Goal: Task Accomplishment & Management: Use online tool/utility

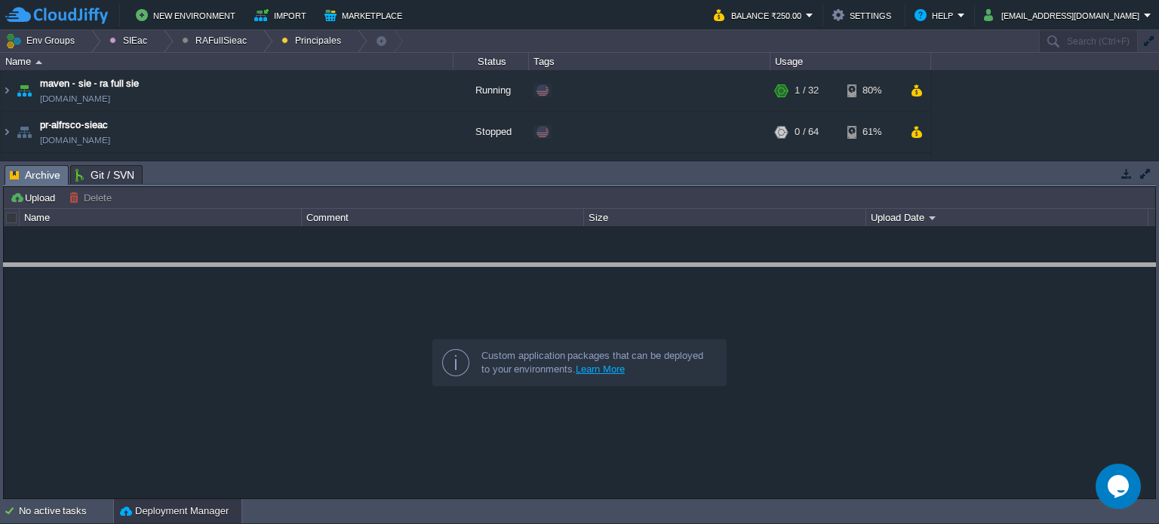
drag, startPoint x: 658, startPoint y: 185, endPoint x: 647, endPoint y: 283, distance: 98.7
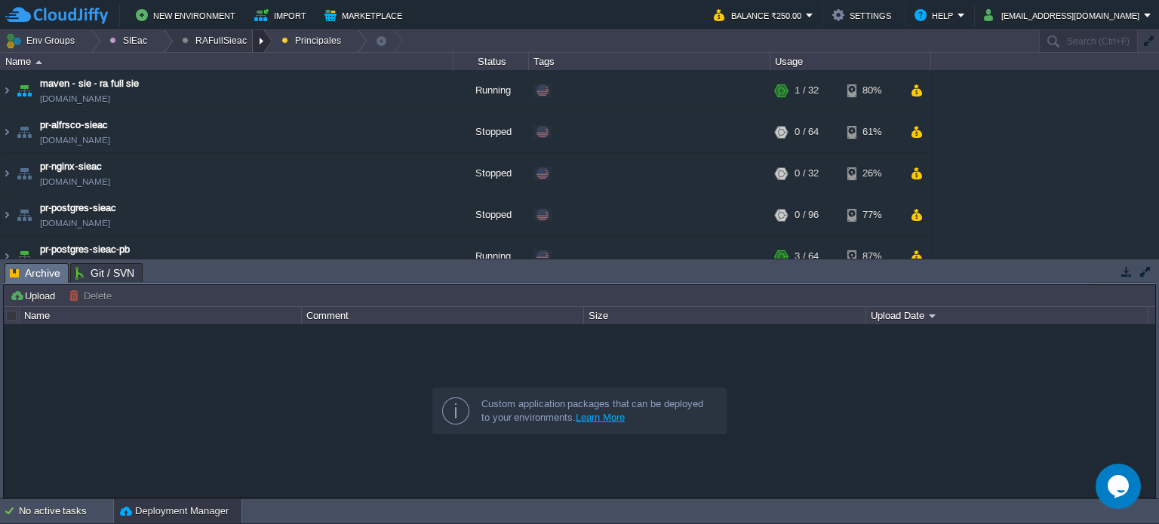
click at [255, 41] on div at bounding box center [263, 41] width 20 height 22
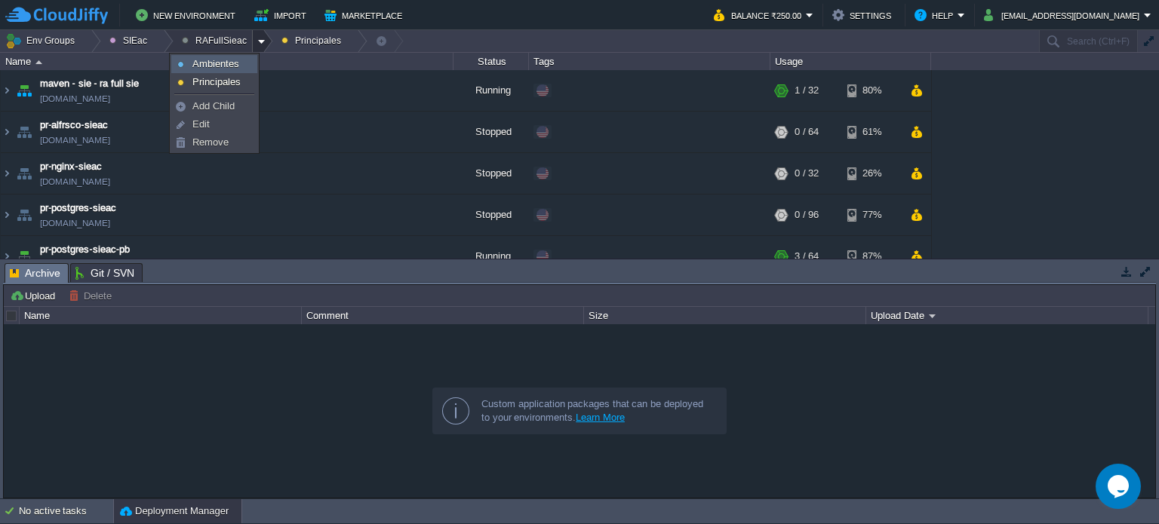
click at [241, 63] on link "Ambientes" at bounding box center [214, 64] width 85 height 17
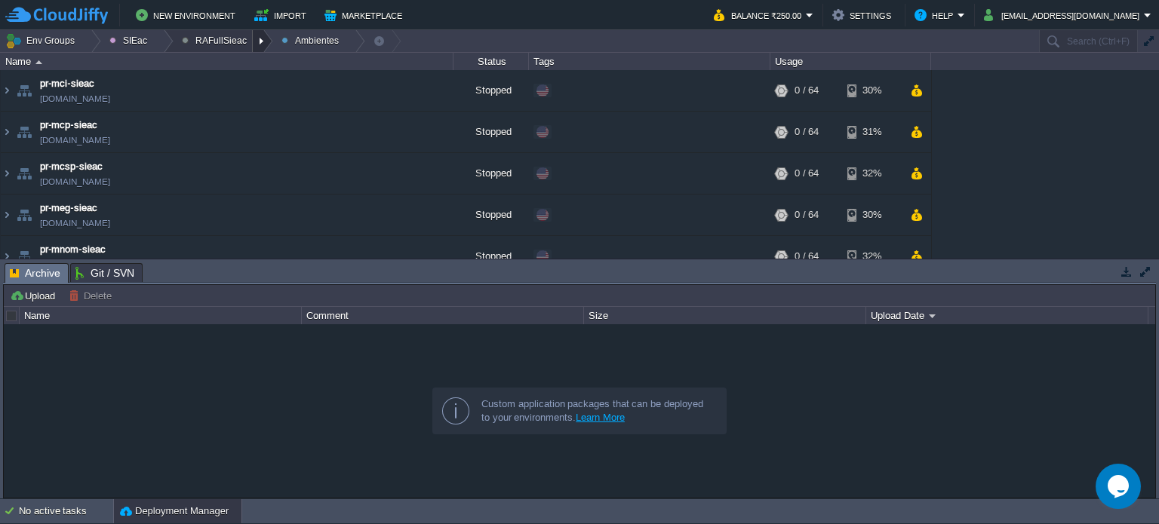
click at [253, 48] on div at bounding box center [263, 41] width 20 height 22
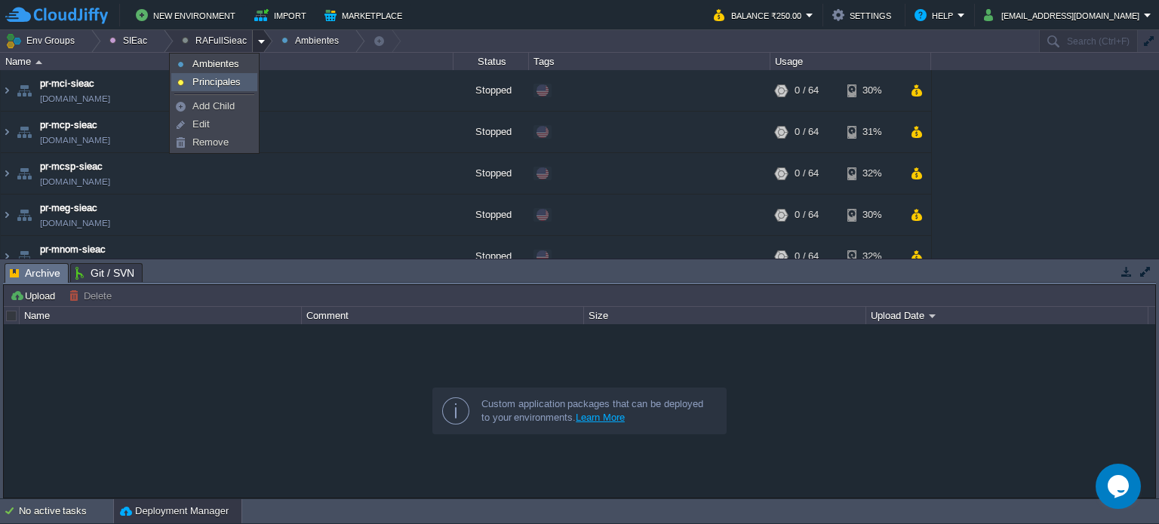
click at [238, 81] on span "Principales" at bounding box center [216, 81] width 48 height 11
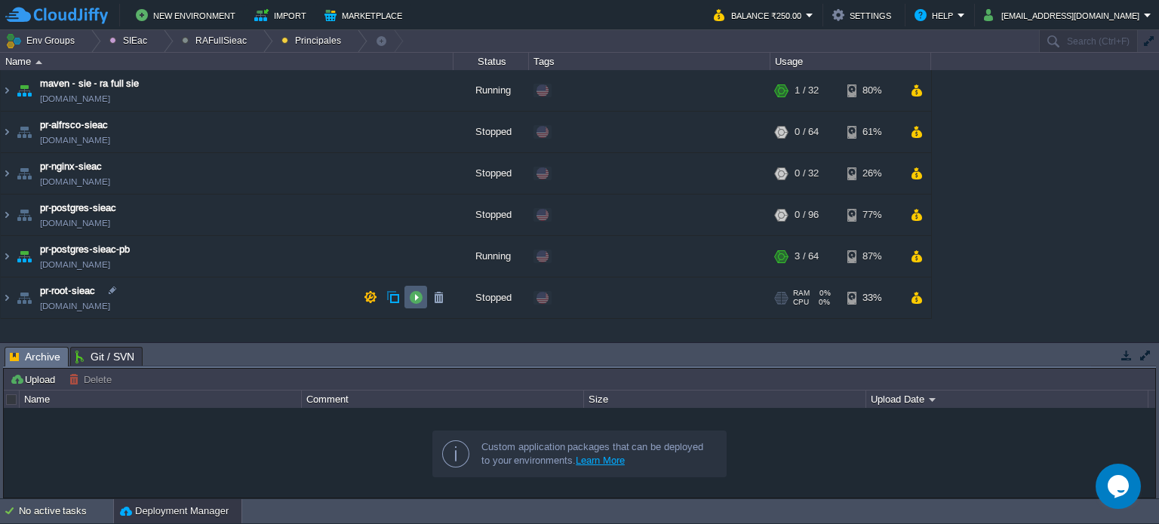
click at [416, 297] on button "button" at bounding box center [416, 297] width 14 height 14
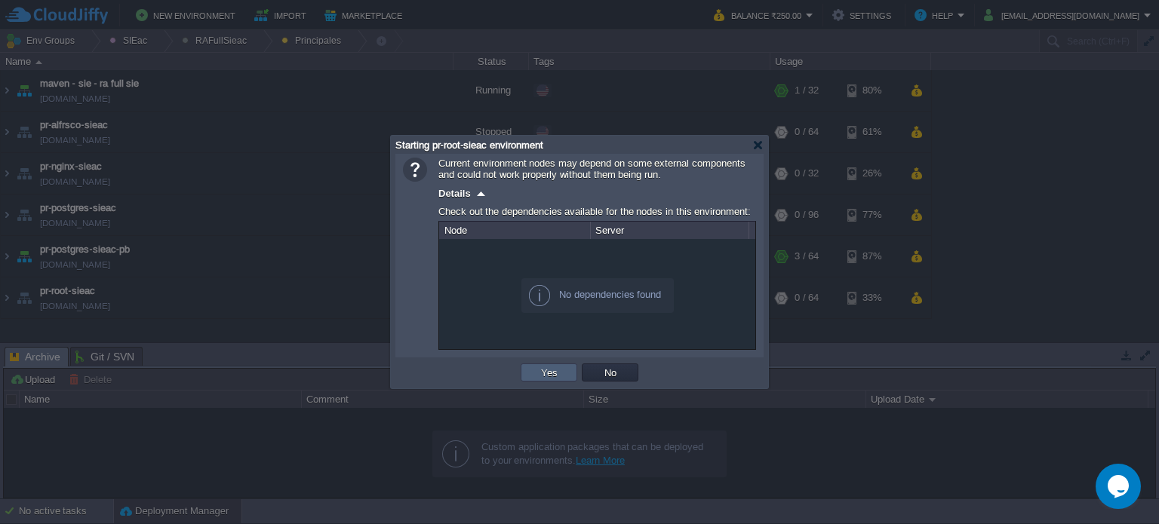
click at [555, 373] on button "Yes" at bounding box center [549, 373] width 26 height 14
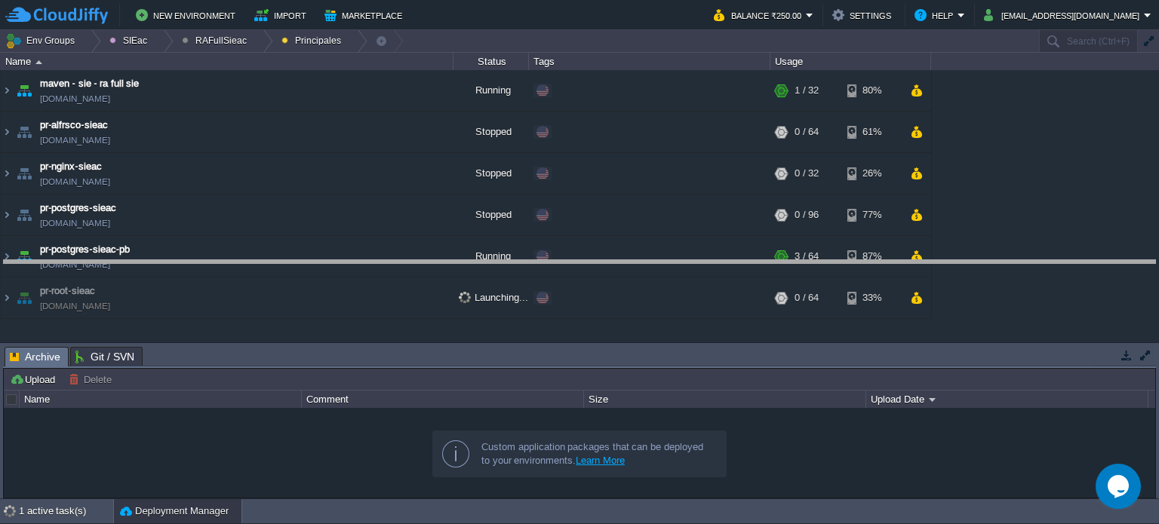
drag, startPoint x: 665, startPoint y: 364, endPoint x: 657, endPoint y: 279, distance: 85.6
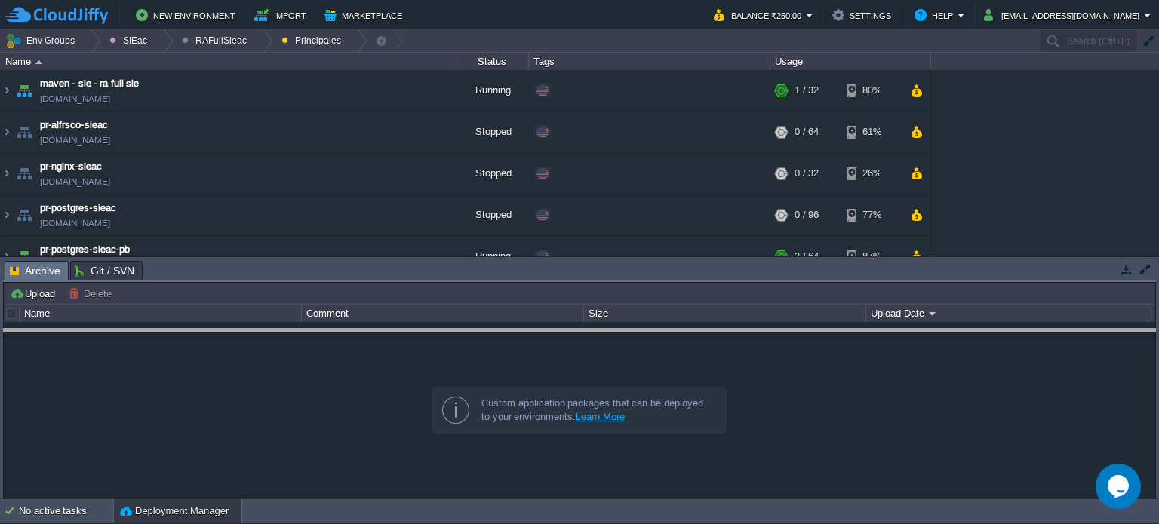
drag, startPoint x: 359, startPoint y: 274, endPoint x: 335, endPoint y: 344, distance: 74.2
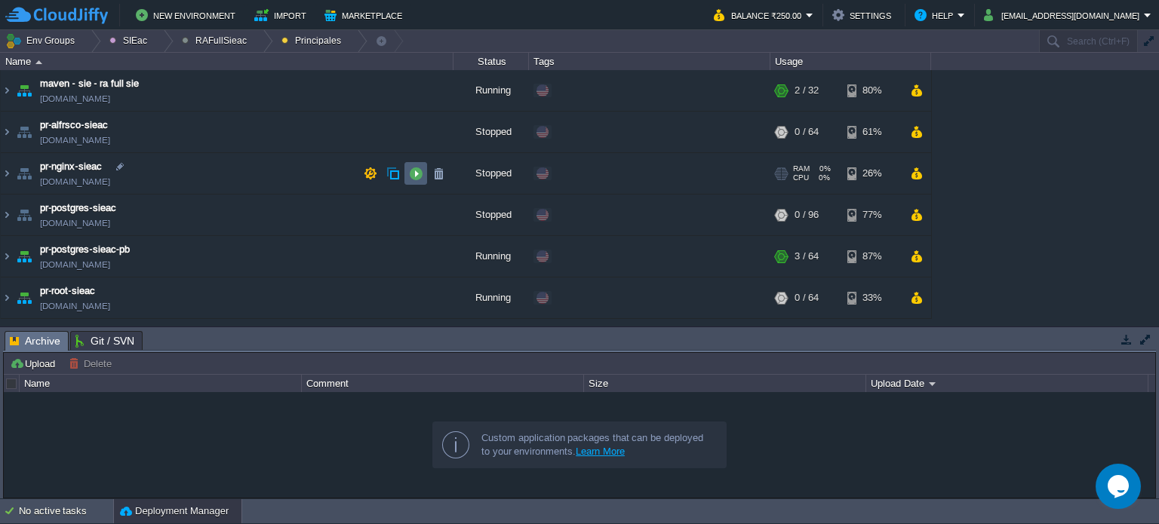
click at [410, 174] on button "button" at bounding box center [416, 174] width 14 height 14
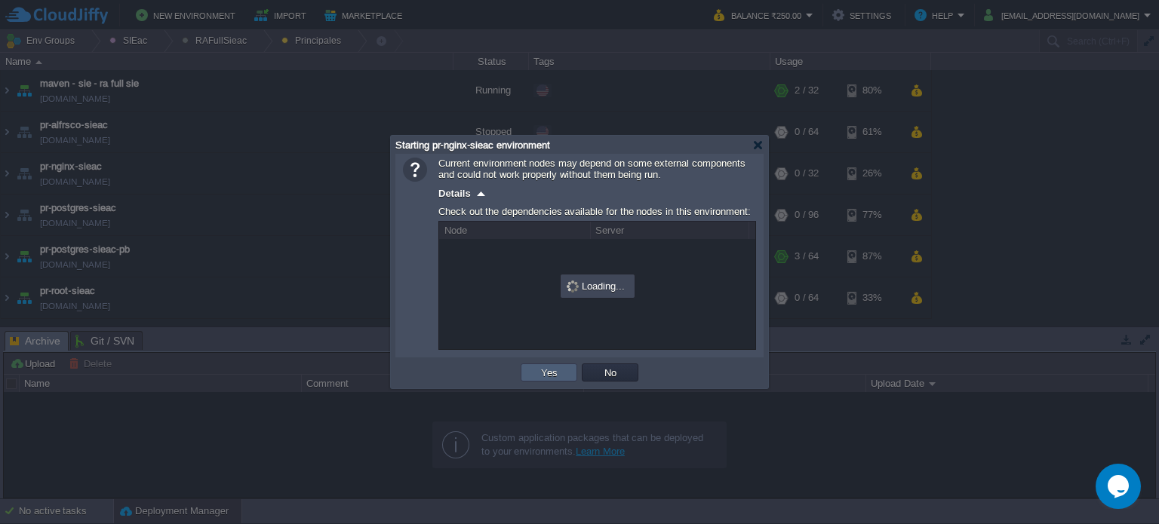
click at [545, 368] on button "Yes" at bounding box center [549, 373] width 26 height 14
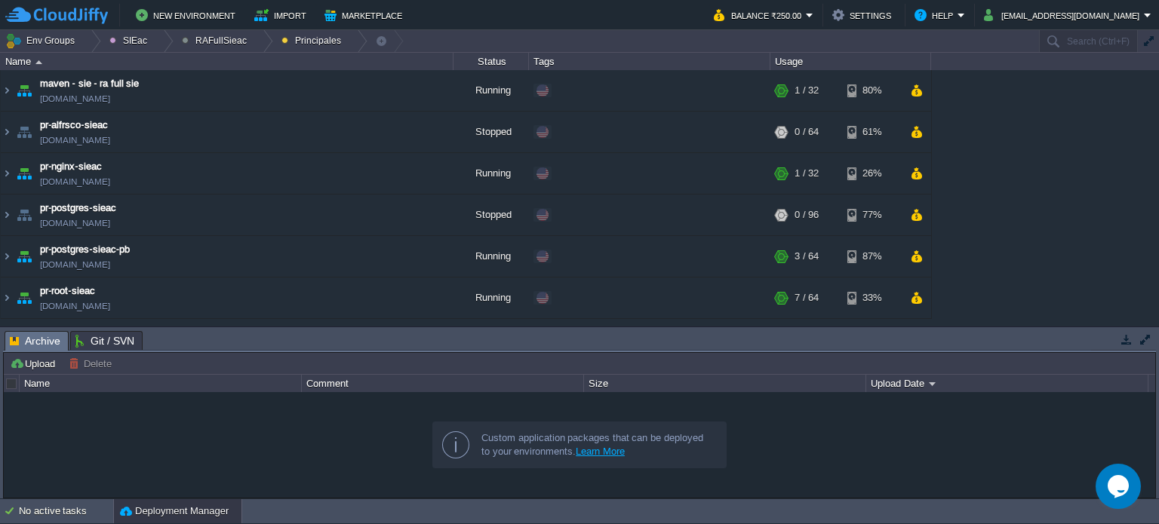
click at [721, 409] on div "Custom application packages that can be deployed to your environments. Learn Mo…" at bounding box center [580, 445] width 340 height 92
click at [253, 41] on div at bounding box center [263, 41] width 20 height 22
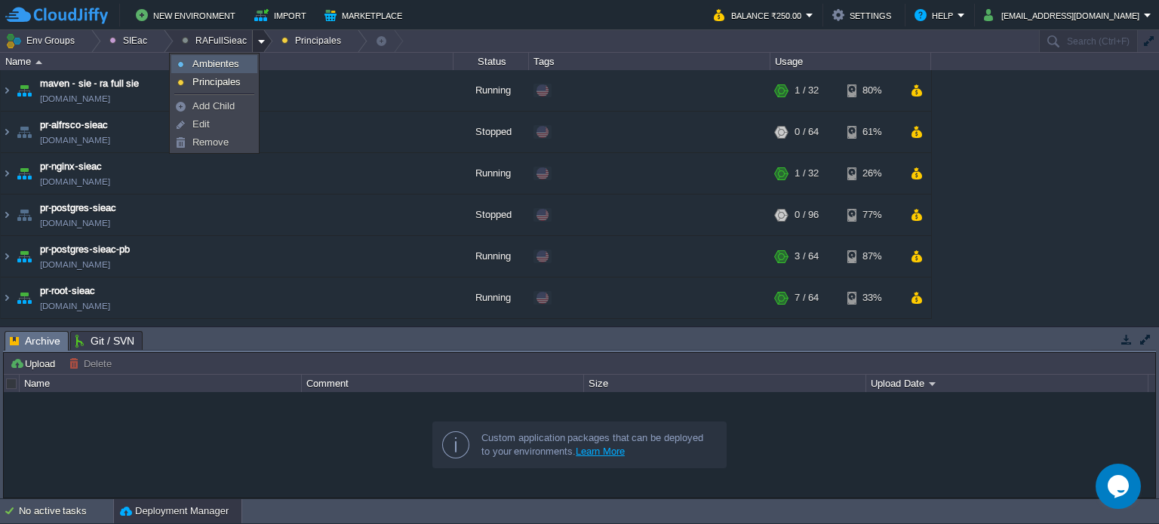
click at [229, 66] on span "Ambientes" at bounding box center [215, 63] width 47 height 11
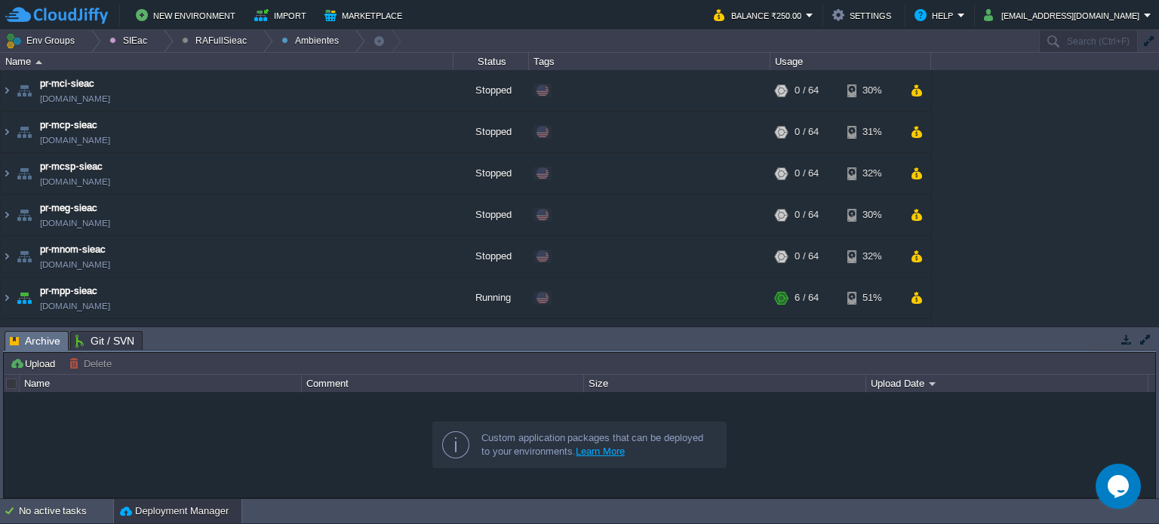
scroll to position [115, 0]
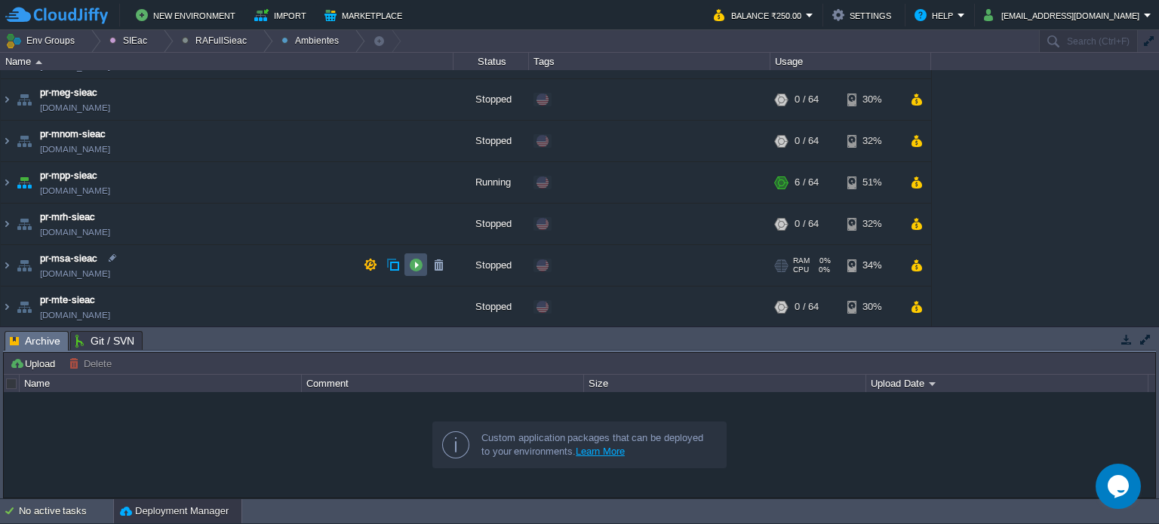
click at [414, 263] on button "button" at bounding box center [416, 265] width 14 height 14
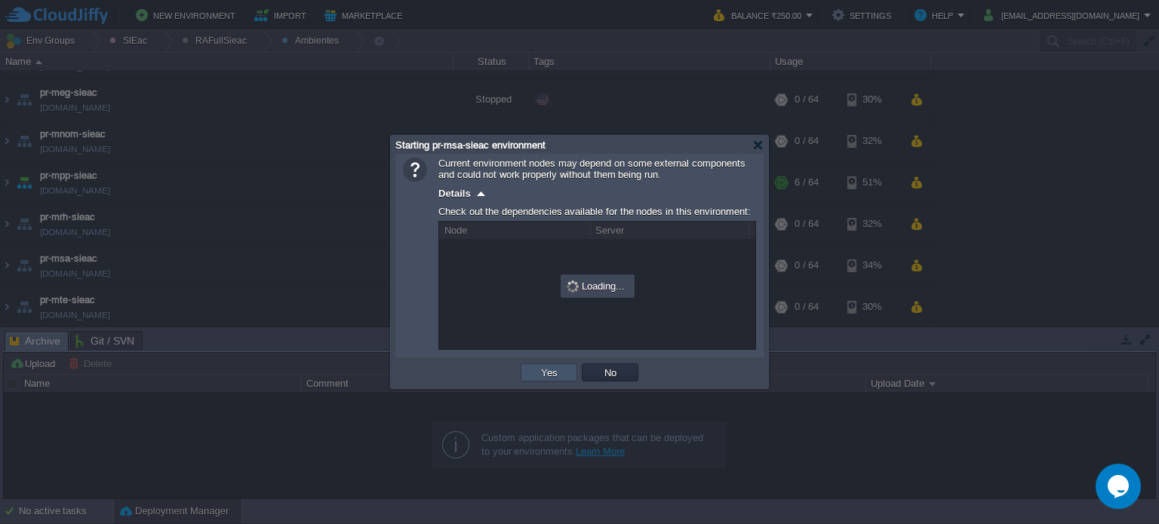
click at [552, 372] on button "Yes" at bounding box center [549, 373] width 26 height 14
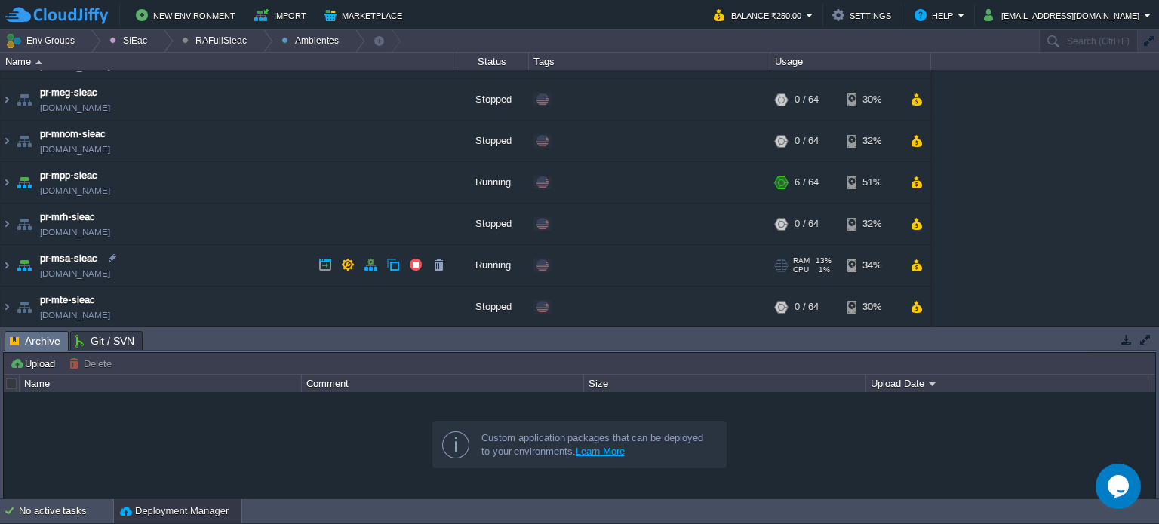
click at [253, 267] on td "pr-msa-sieac [DOMAIN_NAME]" at bounding box center [227, 265] width 453 height 41
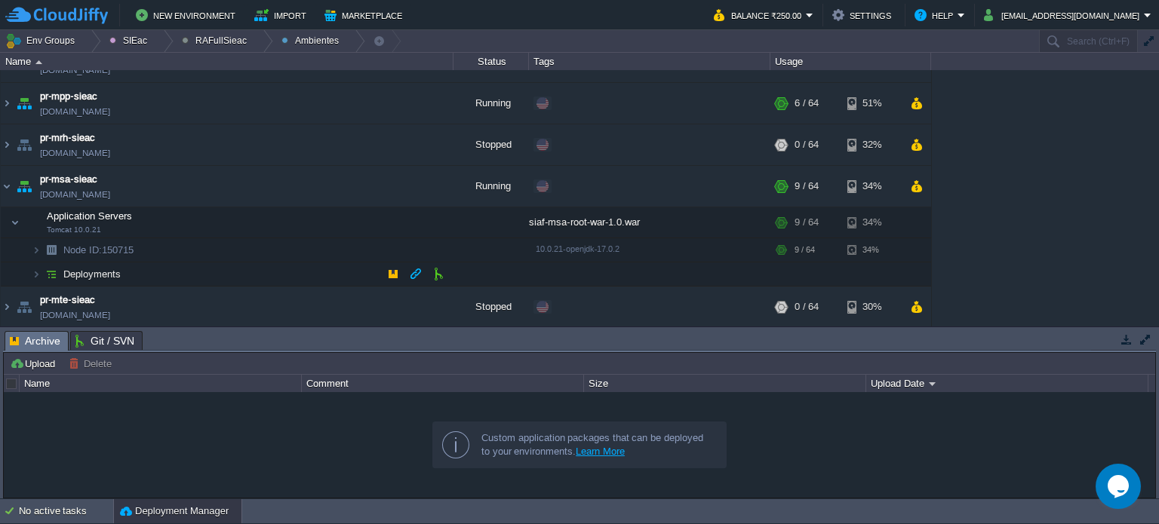
scroll to position [194, 0]
click at [278, 266] on td "Deployments" at bounding box center [227, 275] width 453 height 24
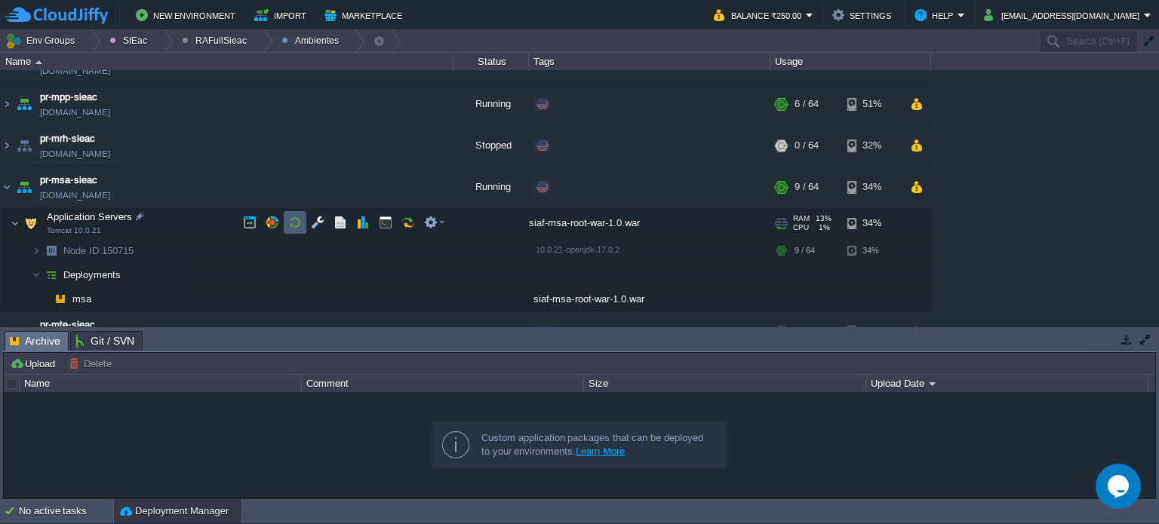
click at [305, 214] on td at bounding box center [295, 222] width 23 height 23
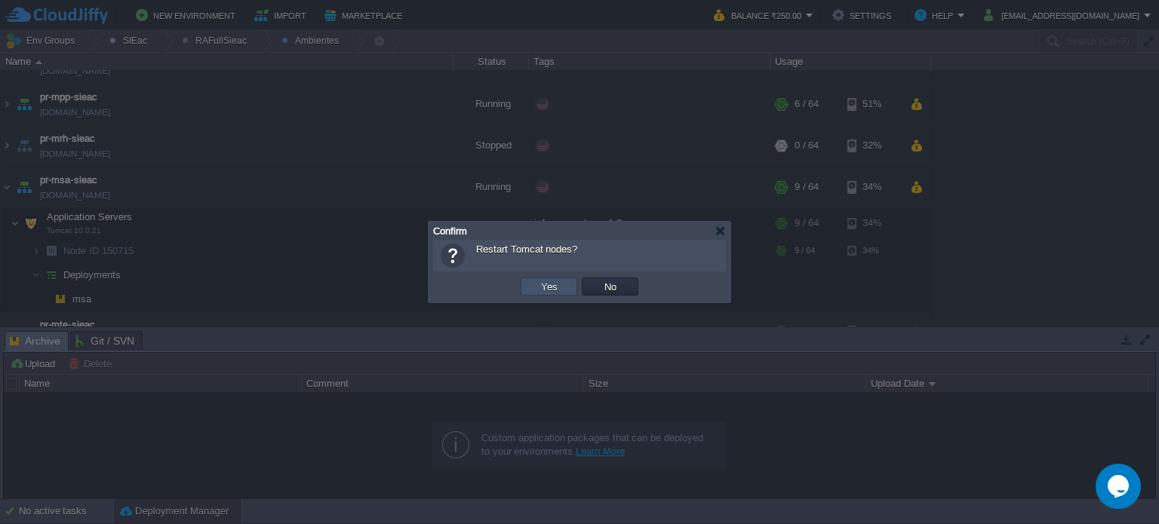
click at [558, 282] on button "Yes" at bounding box center [549, 287] width 26 height 14
